Goal: Communication & Community: Answer question/provide support

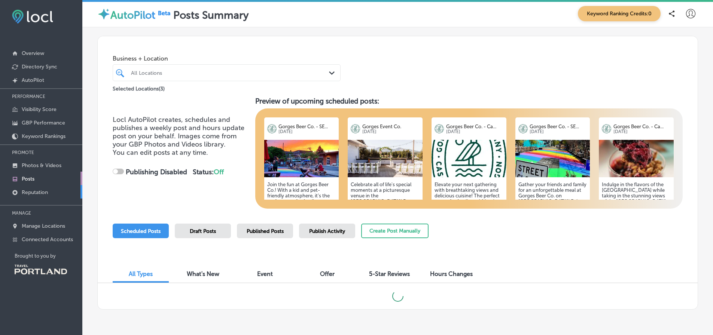
click at [33, 189] on p "Reputation" at bounding box center [35, 192] width 26 height 6
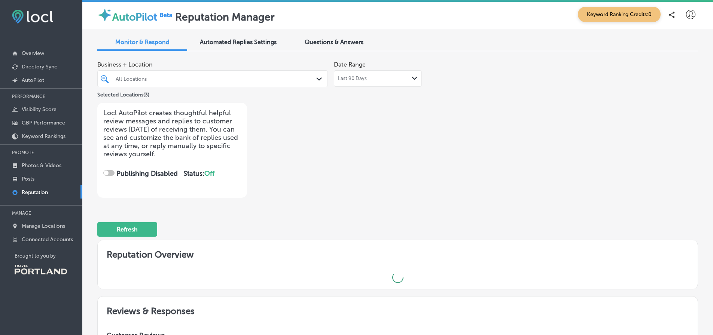
checkbox input "true"
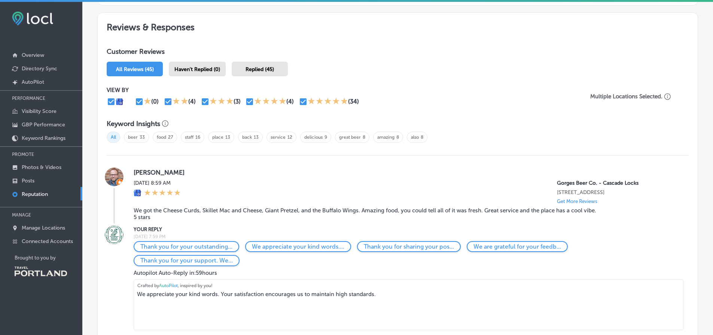
scroll to position [524, 0]
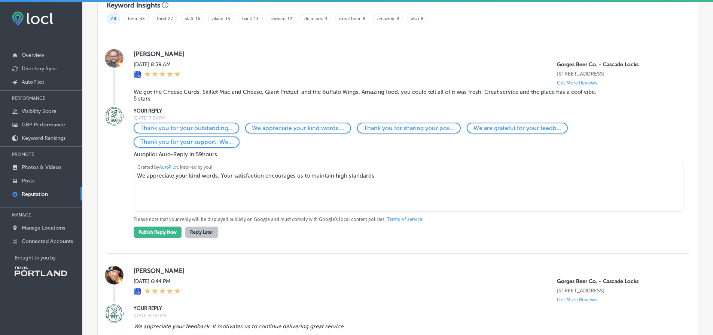
drag, startPoint x: 410, startPoint y: 185, endPoint x: 121, endPoint y: 175, distance: 288.6
click at [121, 175] on div "YOUR REPLY [DATE] 7:59 PM Thank you for your outstanding... We appreciate your …" at bounding box center [398, 172] width 582 height 131
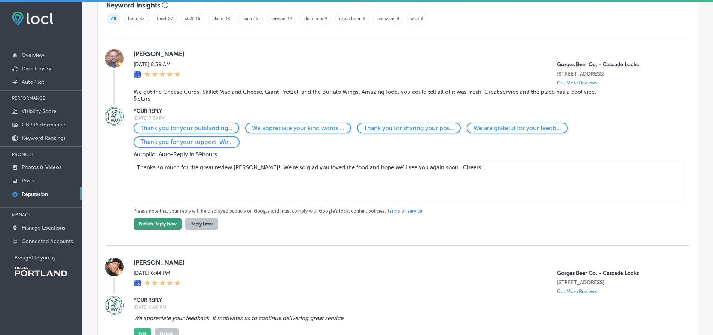
type textarea "Thanks so much for the great review [PERSON_NAME]! We're so glad you loved the …"
click at [166, 230] on button "Publish Reply Now" at bounding box center [158, 223] width 48 height 11
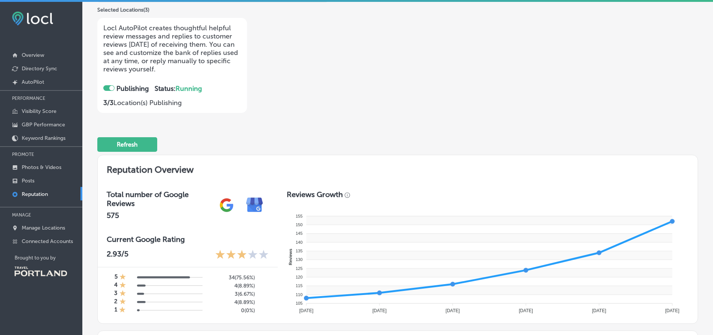
scroll to position [150, 0]
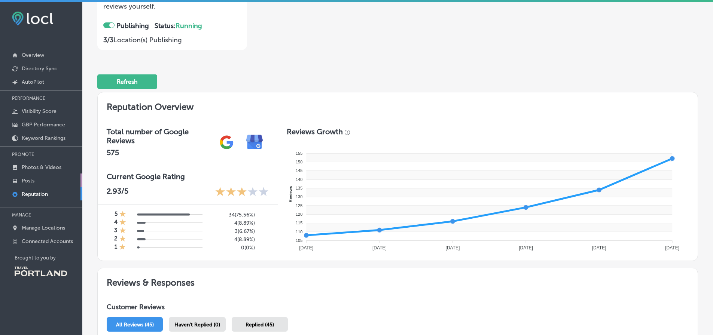
click at [22, 178] on p "Posts" at bounding box center [28, 181] width 13 height 6
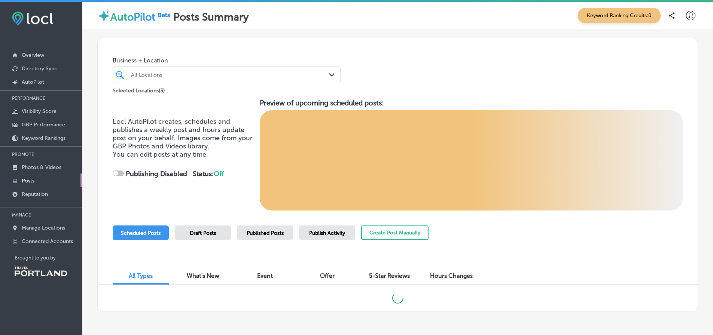
checkbox input "true"
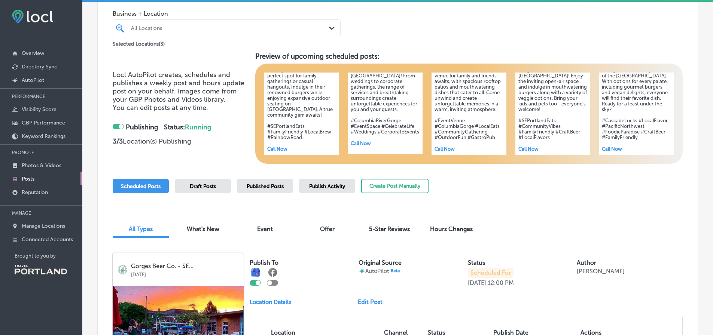
scroll to position [112, 0]
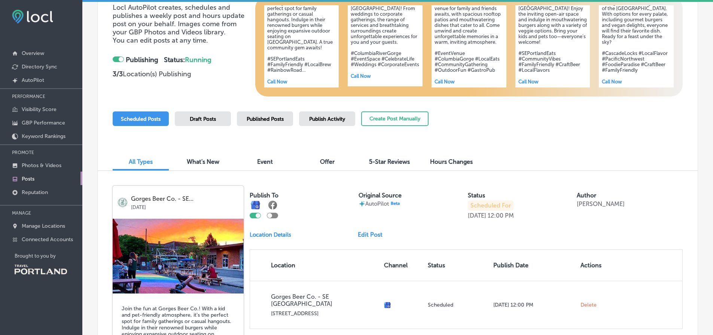
click at [375, 231] on link "Edit Post" at bounding box center [373, 234] width 31 height 7
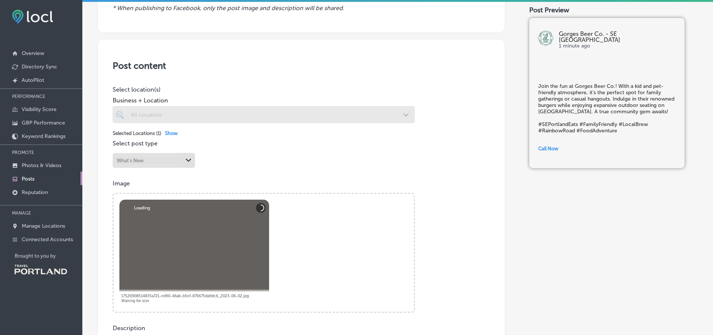
scroll to position [112, 0]
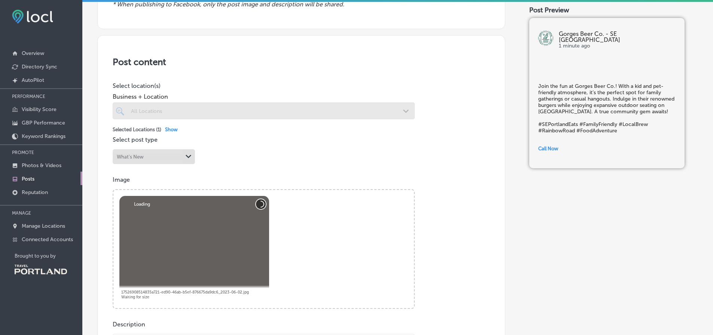
click at [262, 199] on button "Abort" at bounding box center [261, 204] width 10 height 10
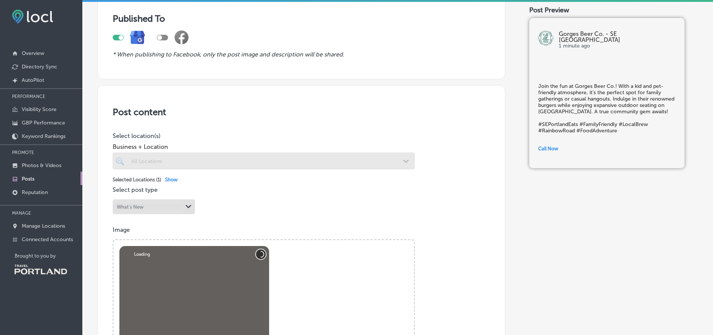
scroll to position [38, 0]
